Goal: Learn about a topic

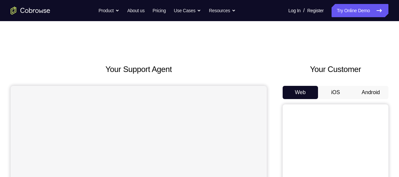
click at [367, 92] on button "Android" at bounding box center [370, 92] width 35 height 13
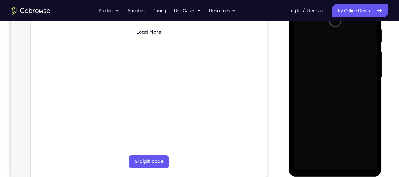
scroll to position [133, 0]
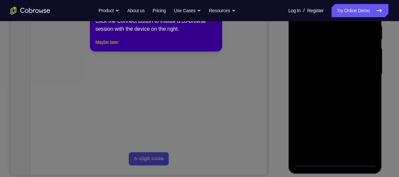
click at [112, 46] on button "Maybe later" at bounding box center [106, 42] width 23 height 8
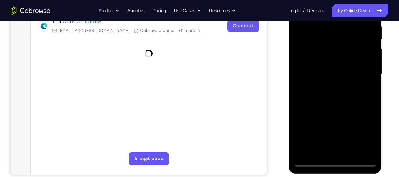
click at [337, 163] on div at bounding box center [334, 74] width 83 height 185
click at [367, 137] on div at bounding box center [334, 74] width 83 height 185
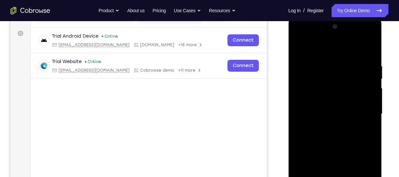
scroll to position [90, 0]
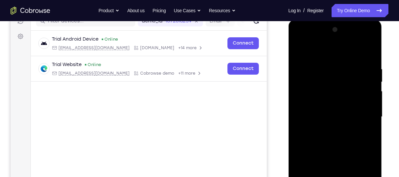
click at [308, 48] on div at bounding box center [334, 116] width 83 height 185
click at [363, 113] on div at bounding box center [334, 116] width 83 height 185
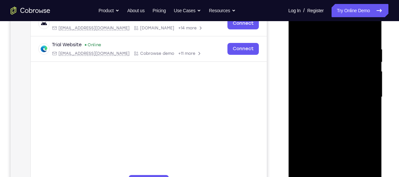
click at [327, 109] on div at bounding box center [334, 97] width 83 height 185
click at [305, 92] on div at bounding box center [334, 97] width 83 height 185
click at [308, 82] on div at bounding box center [334, 97] width 83 height 185
click at [306, 96] on div at bounding box center [334, 97] width 83 height 185
click at [308, 119] on div at bounding box center [334, 97] width 83 height 185
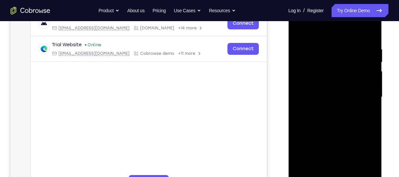
click at [316, 113] on div at bounding box center [334, 97] width 83 height 185
click at [307, 121] on div at bounding box center [334, 97] width 83 height 185
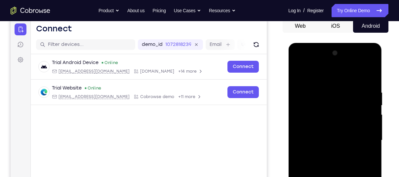
scroll to position [54, 0]
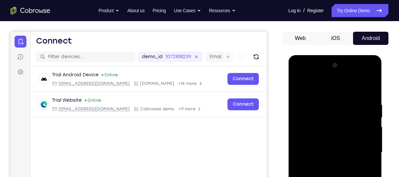
drag, startPoint x: 313, startPoint y: 89, endPoint x: 299, endPoint y: 58, distance: 33.4
click at [299, 58] on div at bounding box center [335, 153] width 94 height 197
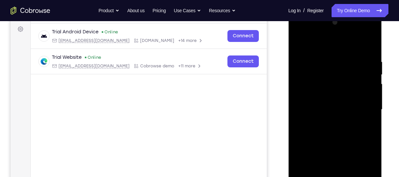
scroll to position [125, 0]
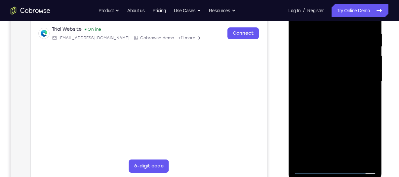
click at [318, 110] on div at bounding box center [334, 81] width 83 height 185
click at [373, 150] on div at bounding box center [334, 81] width 83 height 185
drag, startPoint x: 339, startPoint y: 140, endPoint x: 333, endPoint y: 110, distance: 30.8
click at [333, 110] on div at bounding box center [334, 81] width 83 height 185
drag, startPoint x: 336, startPoint y: 77, endPoint x: 336, endPoint y: 123, distance: 45.3
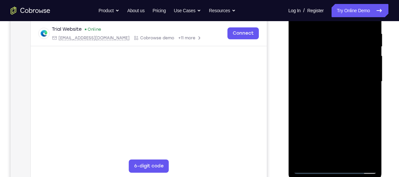
click at [336, 123] on div at bounding box center [334, 81] width 83 height 185
click at [316, 30] on div at bounding box center [334, 81] width 83 height 185
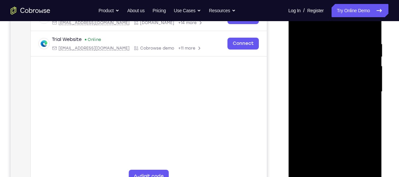
scroll to position [111, 0]
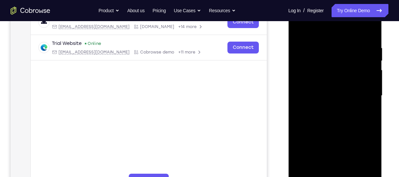
click at [372, 32] on div at bounding box center [334, 95] width 83 height 185
click at [349, 172] on div at bounding box center [334, 95] width 83 height 185
click at [308, 130] on div at bounding box center [334, 95] width 83 height 185
